Goal: Book appointment/travel/reservation

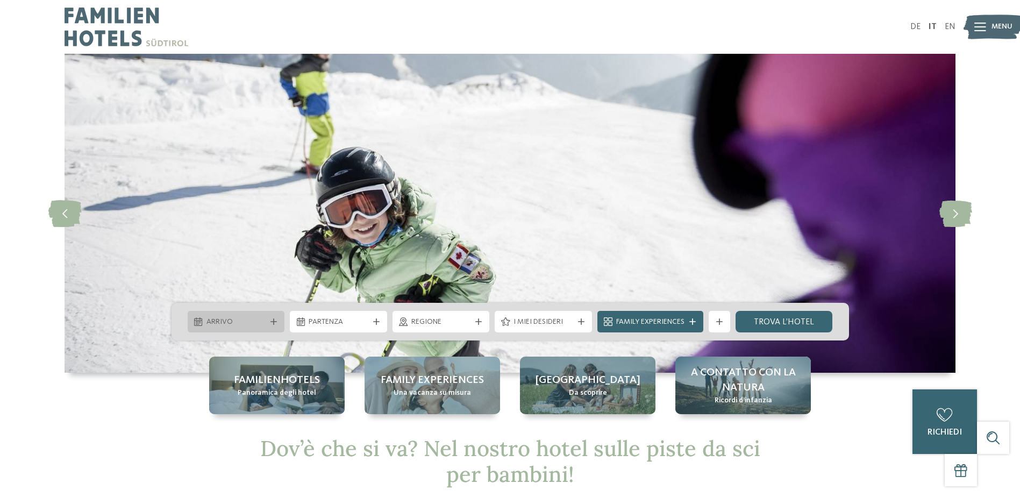
click at [241, 318] on span "Arrivo" at bounding box center [236, 322] width 60 height 11
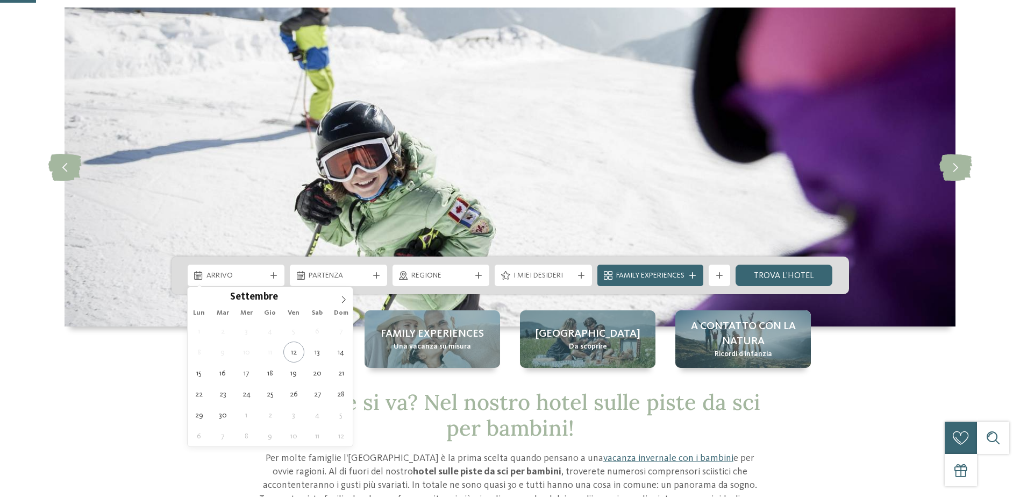
scroll to position [108, 0]
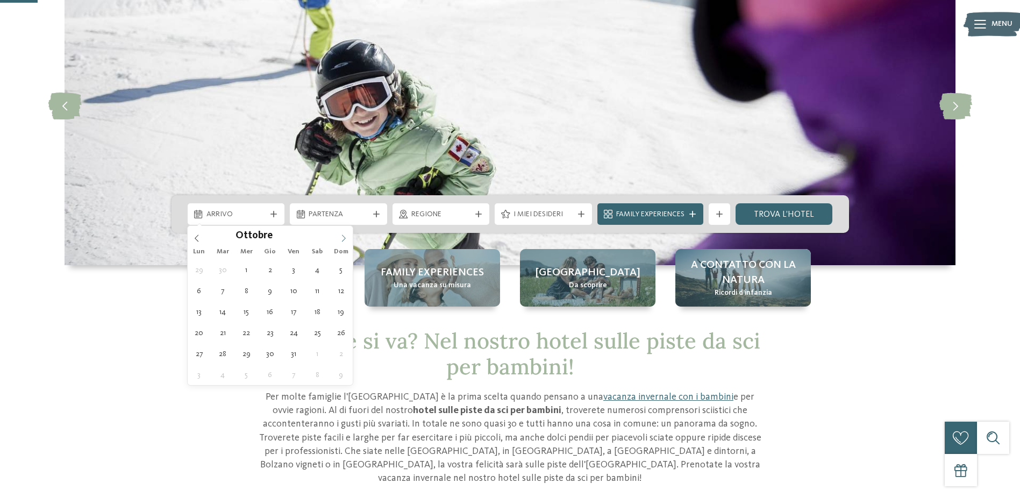
click at [346, 233] on span at bounding box center [343, 235] width 18 height 18
type input "****"
click at [346, 233] on span at bounding box center [343, 235] width 18 height 18
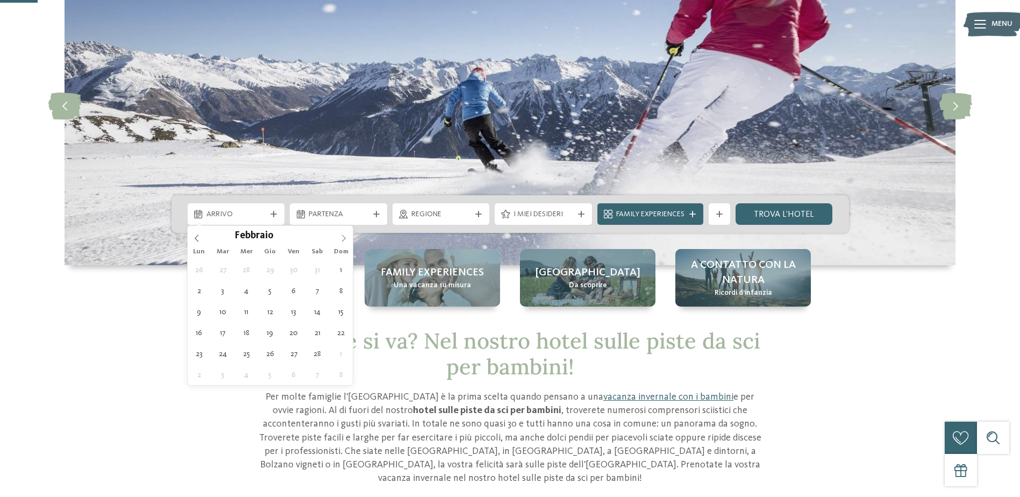
click at [342, 238] on icon at bounding box center [344, 238] width 8 height 8
type div "[DATE]"
type input "****"
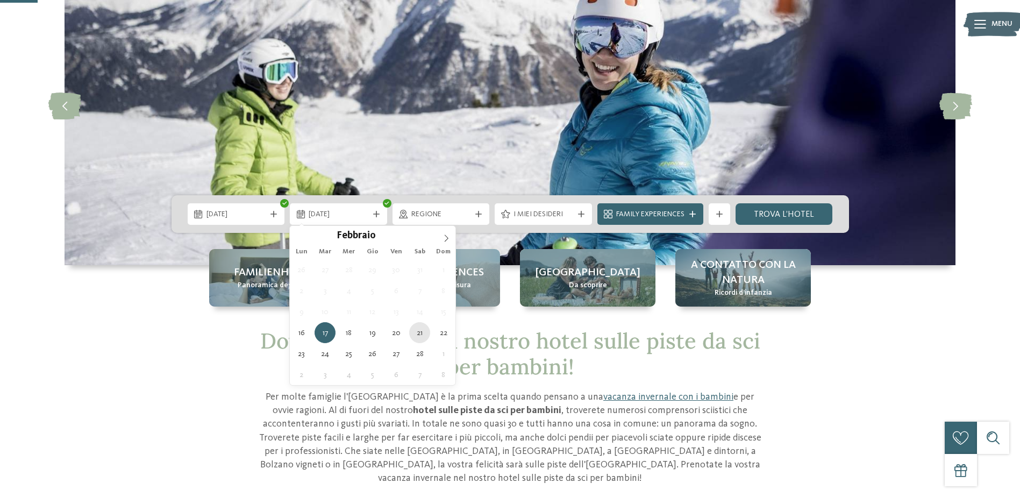
type div "[DATE]"
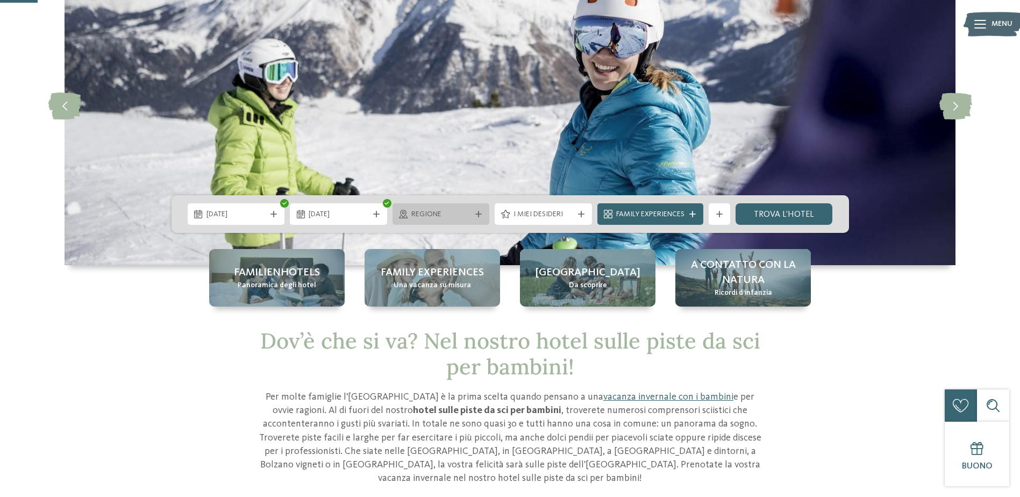
click at [451, 212] on span "Regione" at bounding box center [441, 214] width 60 height 11
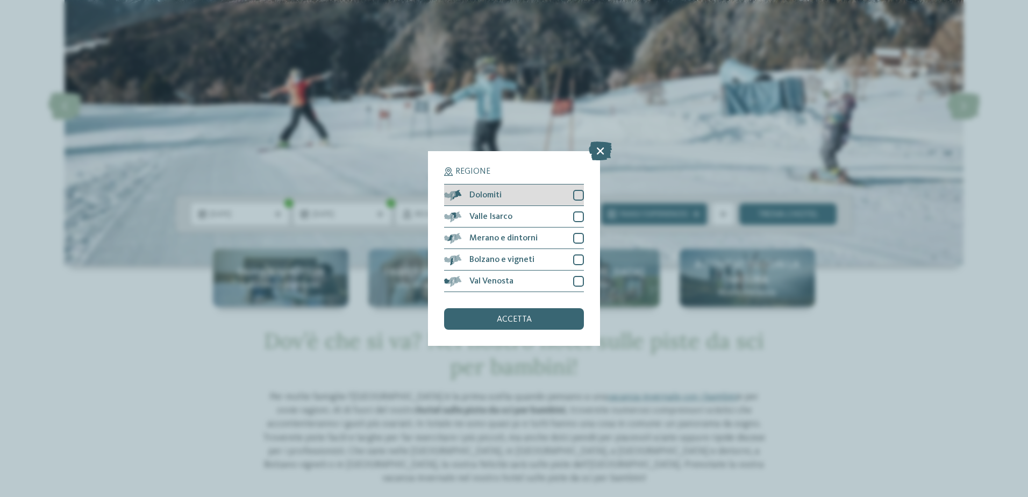
click at [547, 203] on div "Dolomiti" at bounding box center [514, 195] width 140 height 22
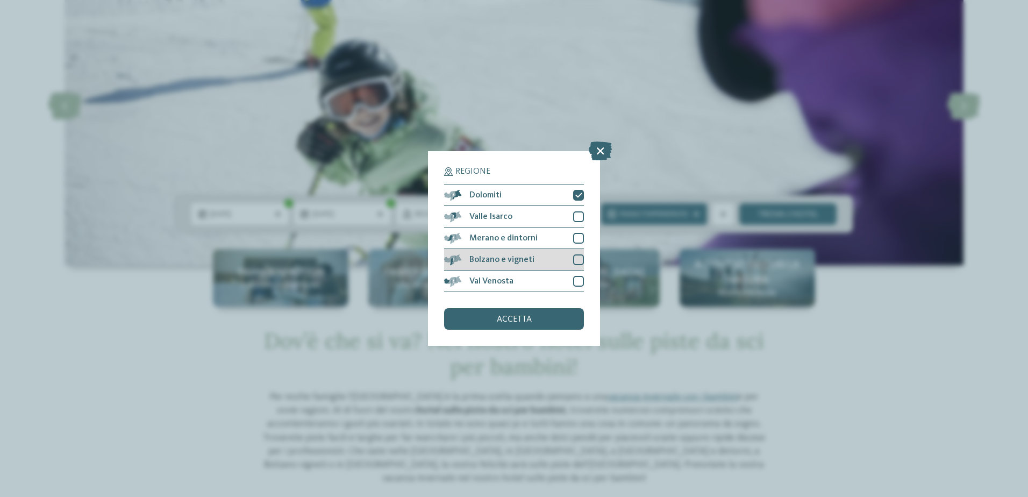
click at [525, 252] on div "Bolzano e vigneti" at bounding box center [514, 260] width 140 height 22
click at [510, 316] on span "accetta" at bounding box center [514, 319] width 35 height 9
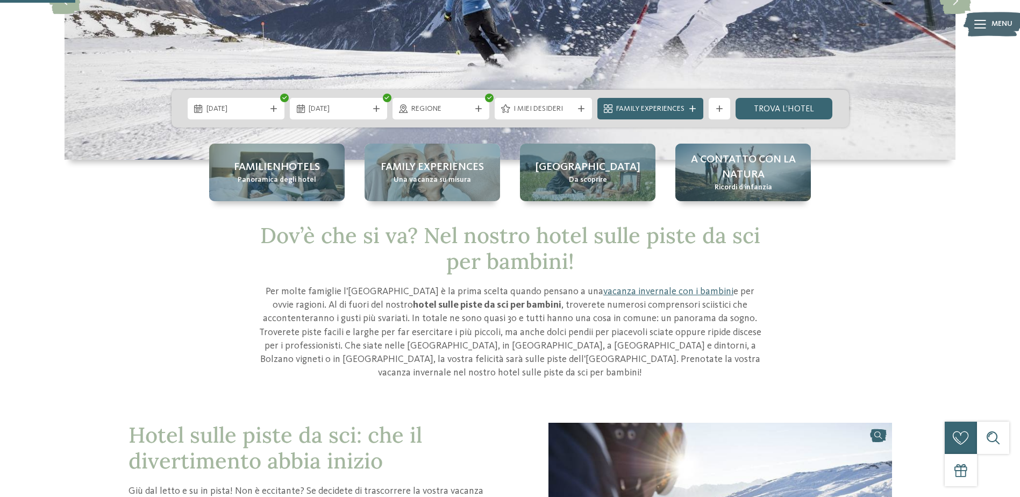
scroll to position [215, 0]
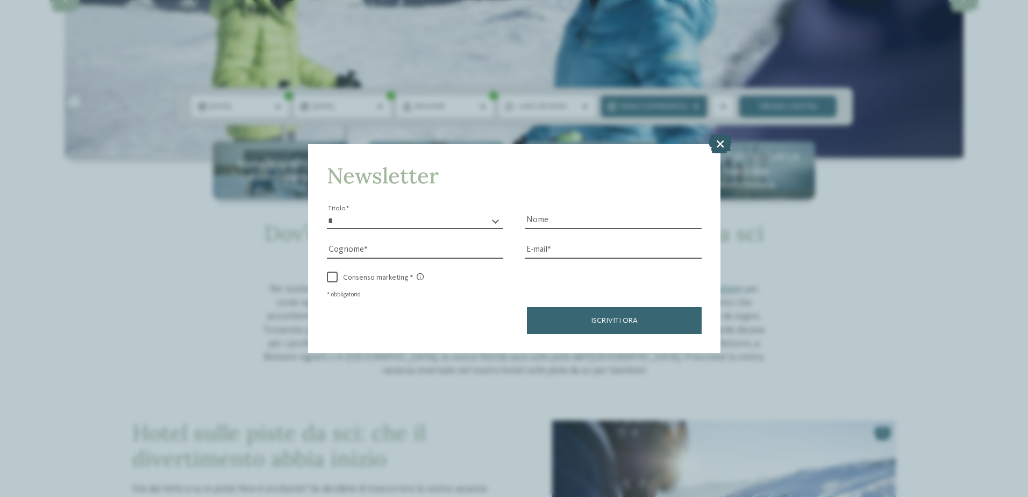
click at [723, 142] on icon at bounding box center [720, 143] width 23 height 19
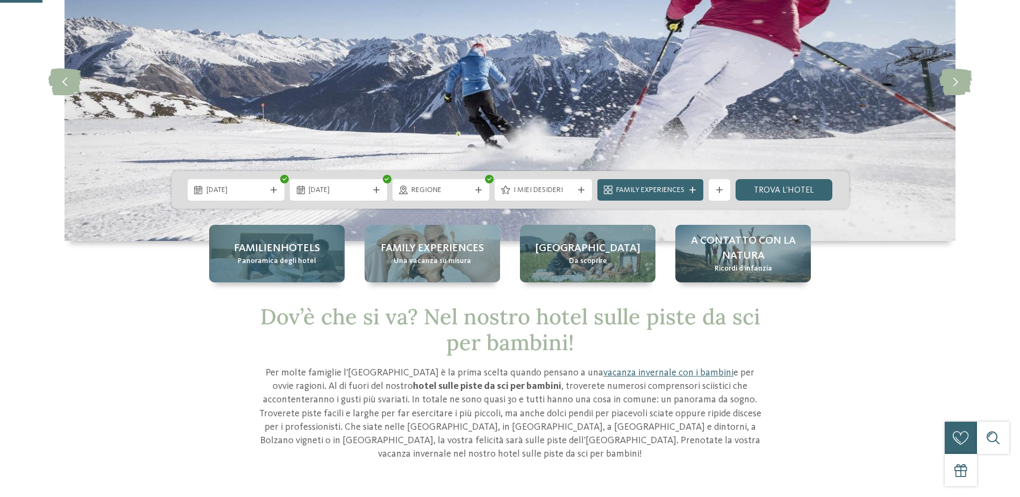
scroll to position [161, 0]
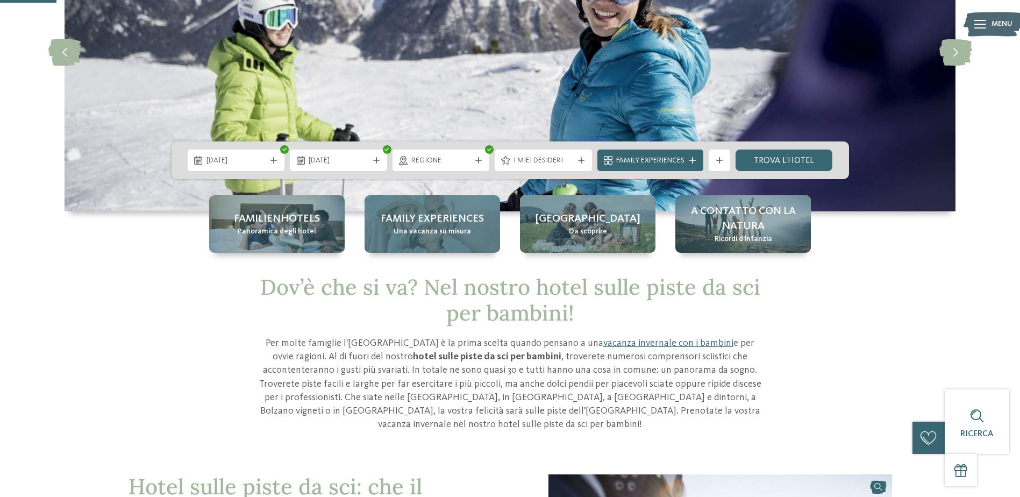
click at [396, 217] on span "Family experiences" at bounding box center [432, 218] width 103 height 15
